Goal: Information Seeking & Learning: Learn about a topic

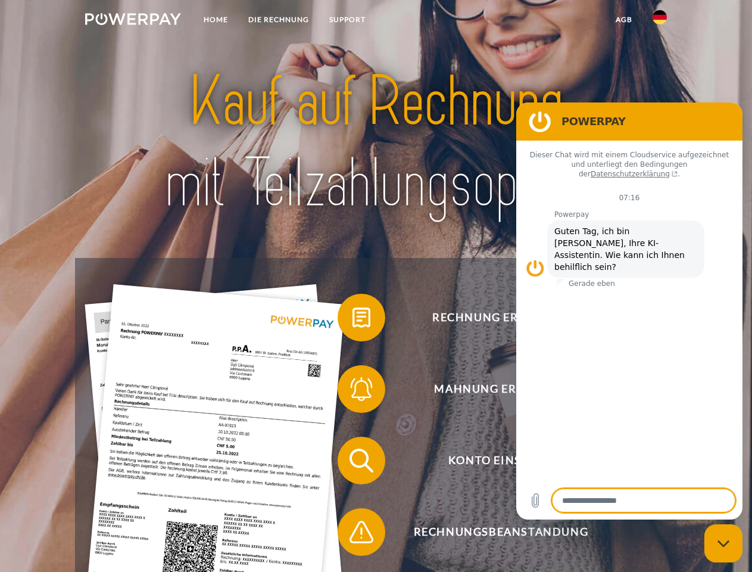
click at [133, 21] on img at bounding box center [133, 19] width 96 height 12
click at [660, 21] on img at bounding box center [660, 17] width 14 height 14
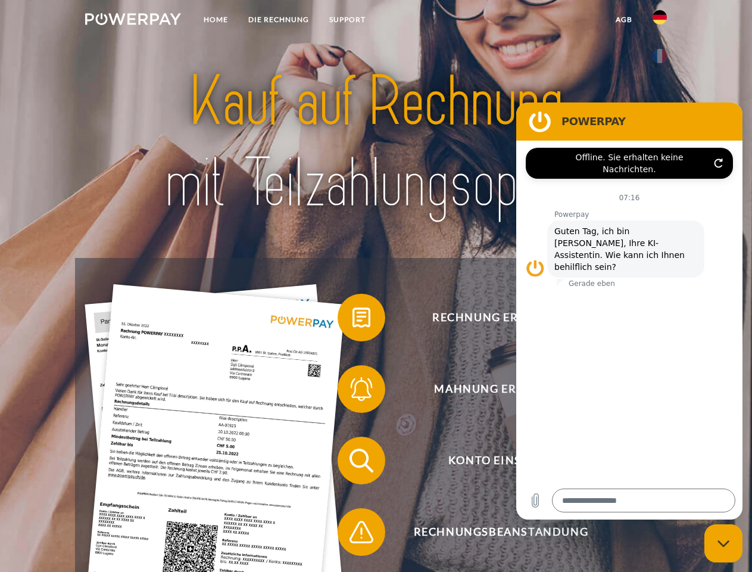
click at [624, 20] on link "agb" at bounding box center [624, 19] width 37 height 21
click at [353, 320] on span at bounding box center [344, 318] width 60 height 60
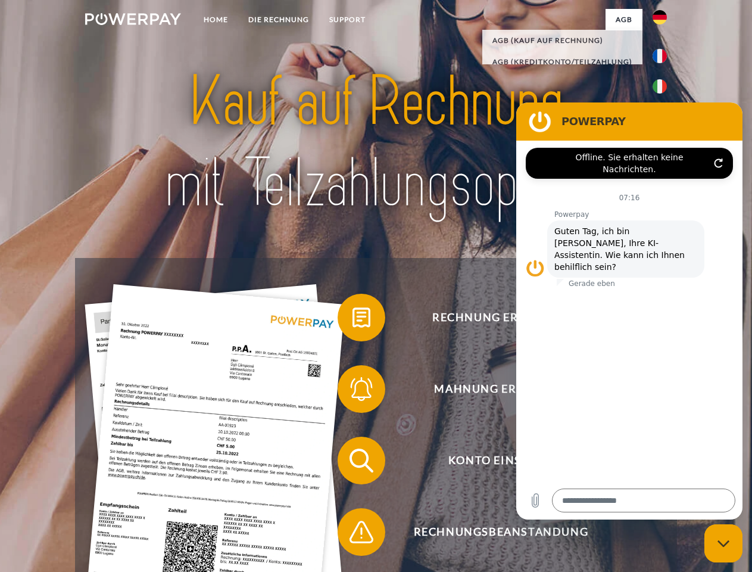
click at [353, 391] on span at bounding box center [344, 389] width 60 height 60
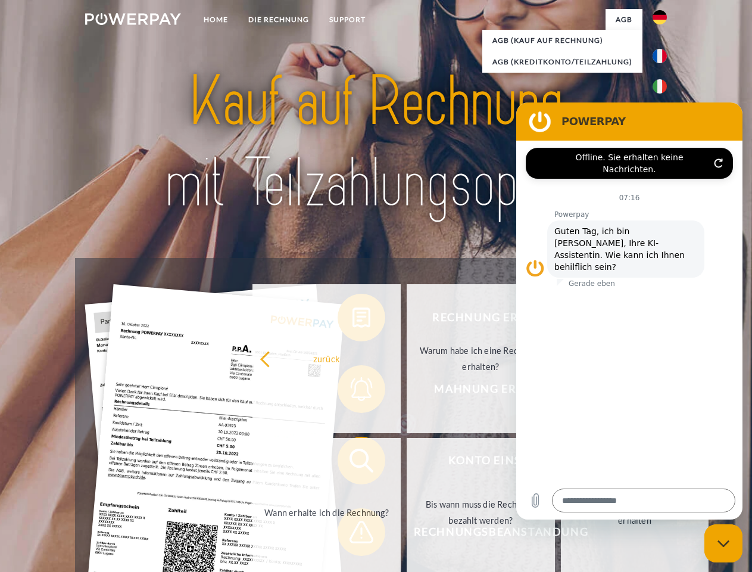
click at [407, 463] on link "Bis wann muss die Rechnung bezahlt werden?" at bounding box center [481, 512] width 148 height 149
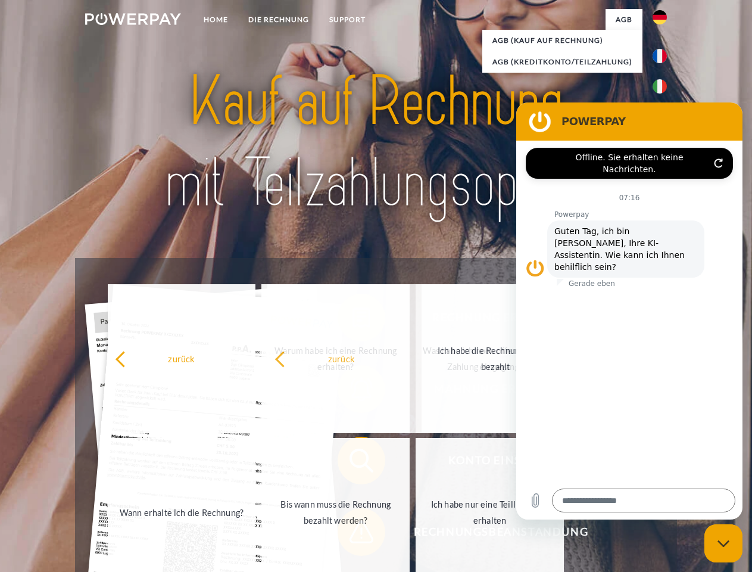
click at [353, 534] on span at bounding box center [344, 532] width 60 height 60
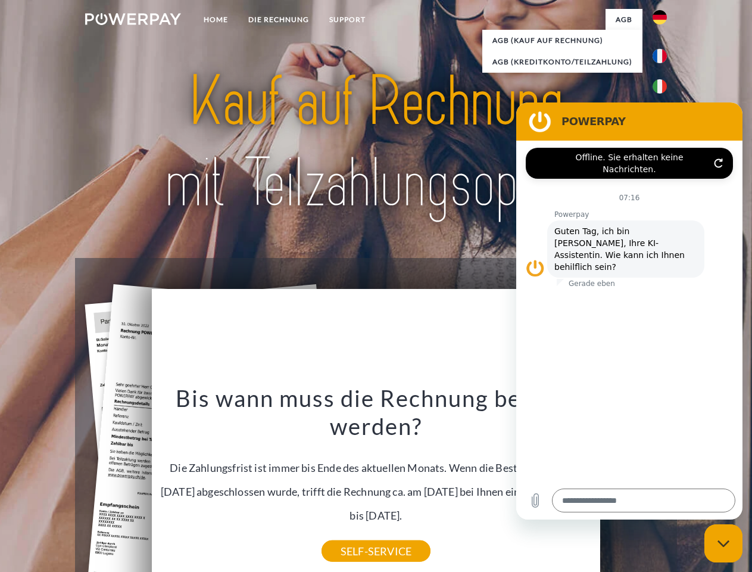
click at [724, 543] on icon "Messaging-Fenster schließen" at bounding box center [724, 544] width 13 height 8
type textarea "*"
